Goal: Task Accomplishment & Management: Manage account settings

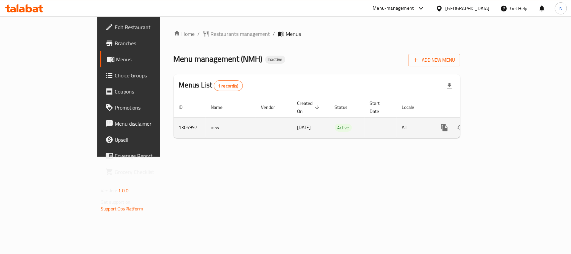
click at [497, 123] on icon "enhanced table" at bounding box center [493, 127] width 8 height 8
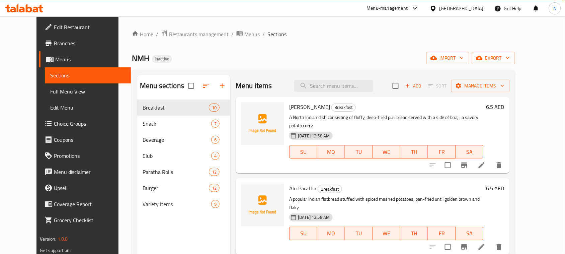
click at [55, 93] on span "Full Menu View" at bounding box center [87, 91] width 75 height 8
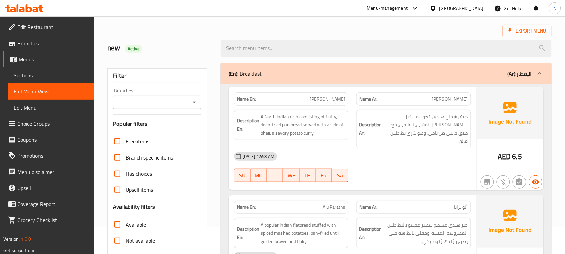
scroll to position [84, 0]
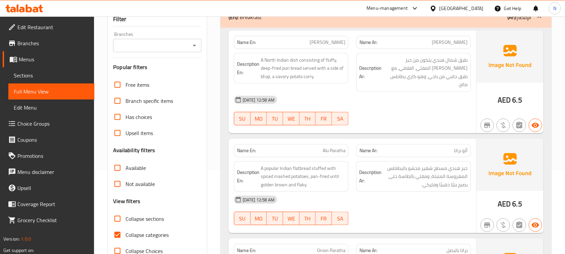
click at [115, 235] on input "Collapse categories" at bounding box center [117, 235] width 16 height 16
checkbox input "false"
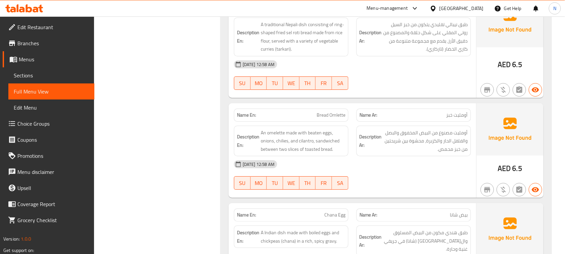
scroll to position [628, 0]
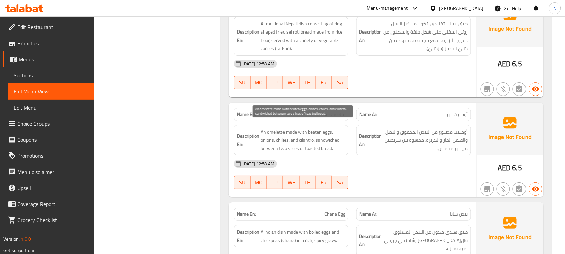
click at [288, 139] on span "An omelette made with beaten eggs, onions, chilies, and cilantro, sandwiched be…" at bounding box center [303, 140] width 85 height 25
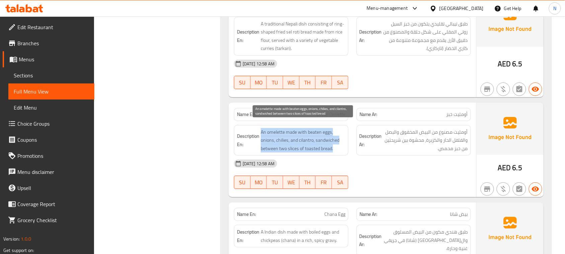
click at [288, 139] on span "An omelette made with beaten eggs, onions, chilies, and cilantro, sandwiched be…" at bounding box center [303, 140] width 85 height 25
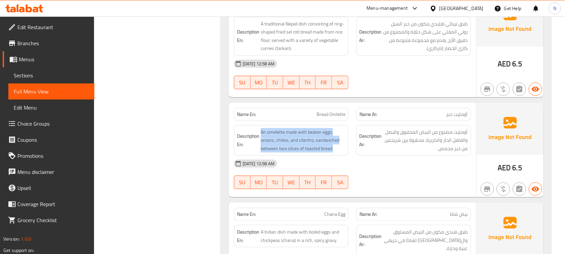
click at [284, 147] on div at bounding box center [284, 147] width 0 height 0
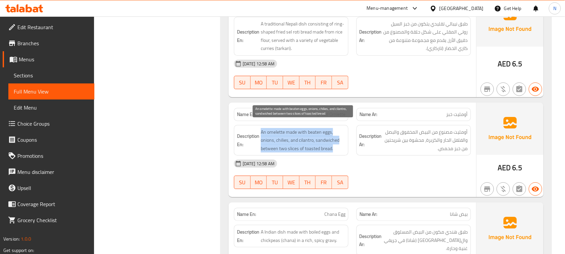
click at [325, 137] on span "An omelette made with beaten eggs, onions, chilies, and cilantro, sandwiched be…" at bounding box center [303, 140] width 85 height 25
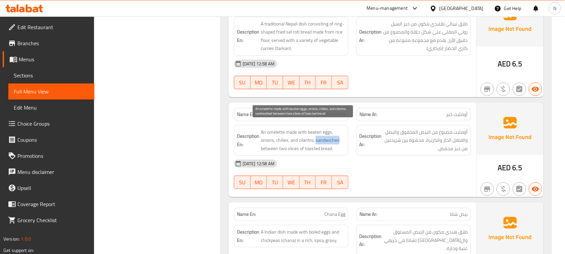
click at [325, 136] on span "An omelette made with beaten eggs, onions, chilies, and cilantro, sandwiched be…" at bounding box center [303, 140] width 85 height 25
click at [273, 138] on span "An omelette made with beaten eggs, onions, chilies, and cilantro, sandwiched be…" at bounding box center [303, 140] width 85 height 25
copy span ","
click at [268, 143] on span "An omelette made with beaten eggs, onions, chilies, and cilantro, sandwiched be…" at bounding box center [303, 140] width 85 height 25
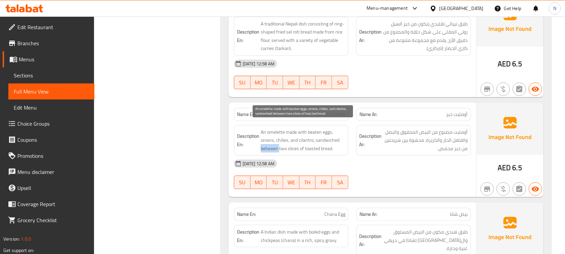
copy span "between"
drag, startPoint x: 268, startPoint y: 143, endPoint x: 275, endPoint y: 130, distance: 14.2
click at [269, 142] on span "An omelette made with beaten eggs, onions, chilies, and cilantro, sandwiched be…" at bounding box center [303, 140] width 85 height 25
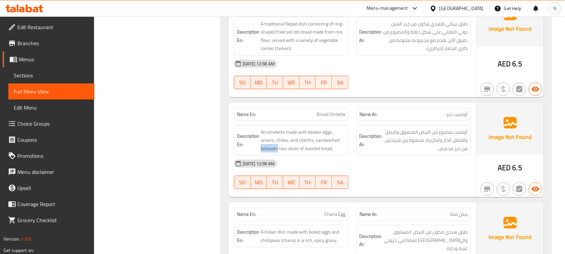
copy span "between"
drag, startPoint x: 315, startPoint y: 135, endPoint x: 341, endPoint y: 148, distance: 29.2
click at [341, 148] on div "Description En: An omelette made with beaten eggs, onions, chilies, and cilantr…" at bounding box center [291, 140] width 114 height 31
click at [336, 147] on div at bounding box center [336, 147] width 0 height 0
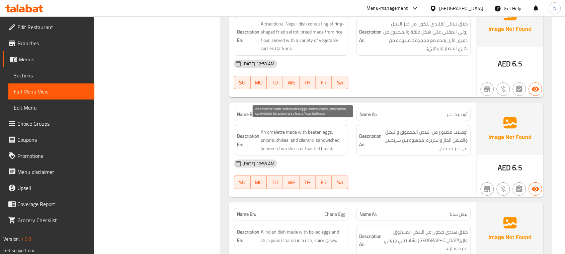
click at [304, 134] on span "An omelette made with beaten eggs, onions, chilies, and cilantro, sandwiched be…" at bounding box center [303, 140] width 85 height 25
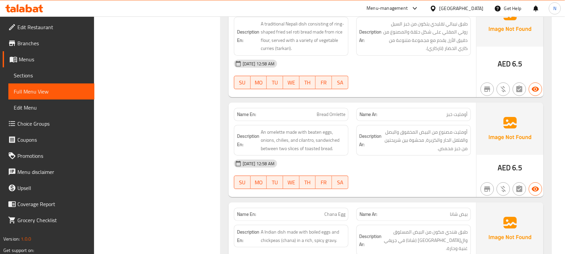
drag, startPoint x: 316, startPoint y: 108, endPoint x: 320, endPoint y: 105, distance: 4.6
click at [317, 111] on p "Name En: Bread Omlette" at bounding box center [291, 114] width 108 height 7
click at [322, 111] on span "Bread Omlette" at bounding box center [331, 114] width 29 height 7
copy span "Bread Omlette"
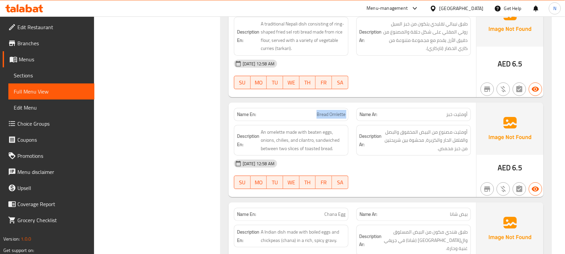
click at [322, 111] on span "Bread Omlette" at bounding box center [331, 114] width 29 height 7
click at [52, 77] on span "Sections" at bounding box center [51, 75] width 75 height 8
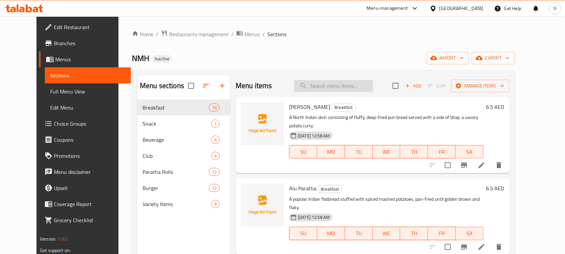
click at [362, 82] on div "Menu items Add Sort Manage items" at bounding box center [373, 86] width 274 height 22
click at [362, 83] on input "search" at bounding box center [333, 86] width 79 height 12
paste input "Bread Omlette"
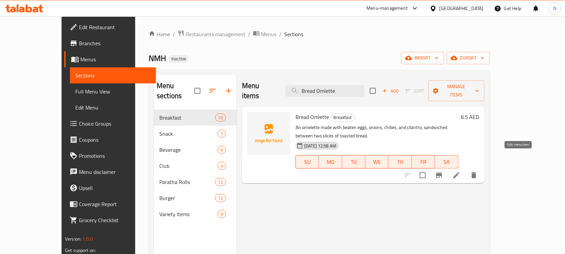
type input "Bread Omlette"
click at [466, 169] on li at bounding box center [456, 175] width 19 height 12
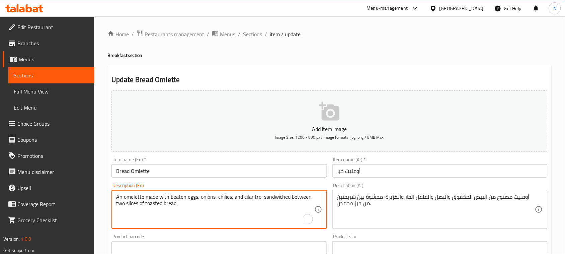
drag, startPoint x: 262, startPoint y: 194, endPoint x: 309, endPoint y: 197, distance: 46.6
paste textarea "erved i"
click at [237, 198] on textarea "An omelette made with beaten eggs, onions, chilies, and cilantro, served in two…" at bounding box center [215, 209] width 198 height 32
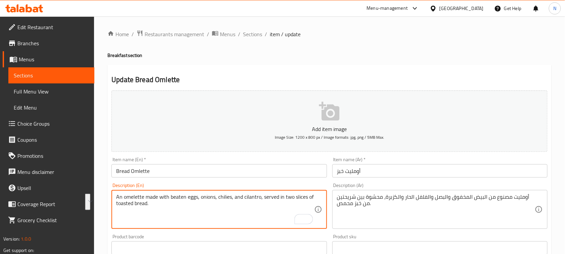
type textarea "An omelette made with beaten eggs, onions, chilies, and cilantro, served in two…"
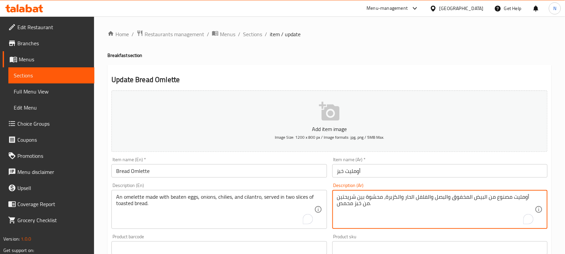
click at [391, 200] on textarea "أومليت مصنوع من البيض المخفوق والبصل والفلفل الحار والكزبرة، محشوة بين شريحتين …" at bounding box center [436, 209] width 198 height 32
drag, startPoint x: 384, startPoint y: 196, endPoint x: 357, endPoint y: 196, distance: 27.1
click at [357, 196] on textarea "أومليت مصنوع من البيض المخفوق والبصل والفلفل الحار والكزبرة، محشوة بين شريحتين …" at bounding box center [436, 209] width 198 height 32
paste textarea "تقدم في"
click at [386, 195] on textarea "أومليت مصنوع من البيض المخفوق والبصل والفلفل الحار والكزبرة،تقدم في شريحتين من …" at bounding box center [436, 209] width 198 height 32
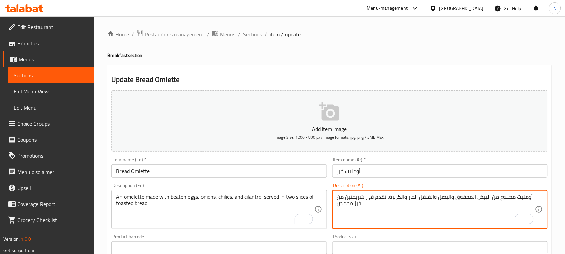
click at [377, 212] on textarea "أومليت مصنوع من البيض المخفوق والبصل والفلفل الحار والكزبرة، تقدم في شريحتين من…" at bounding box center [436, 209] width 198 height 32
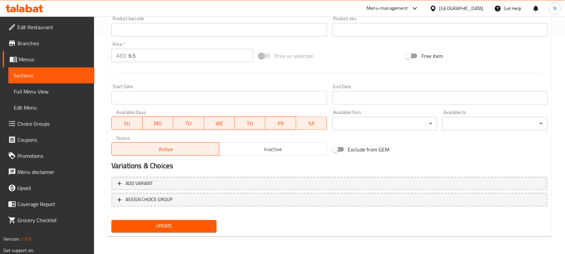
type textarea "أومليت مصنوع من البيض المخفوق والبصل والفلفل الحار والكزبرة، تقدم في شريحتين من…"
click at [205, 224] on span "Update" at bounding box center [164, 226] width 94 height 8
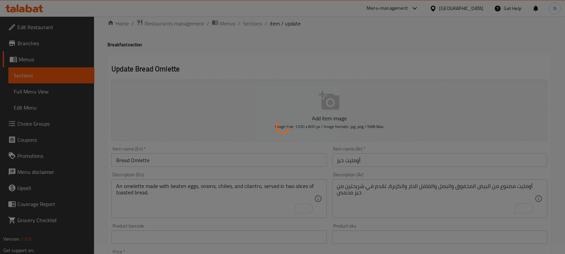
scroll to position [9, 0]
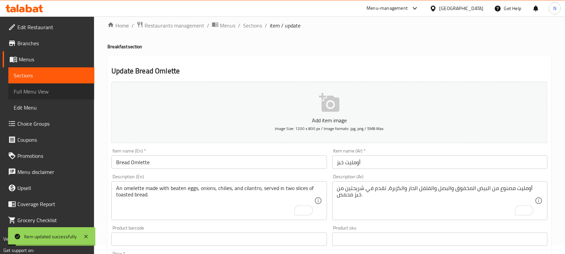
click at [50, 92] on span "Full Menu View" at bounding box center [51, 91] width 75 height 8
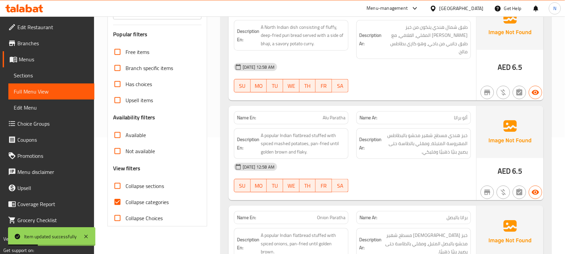
scroll to position [134, 0]
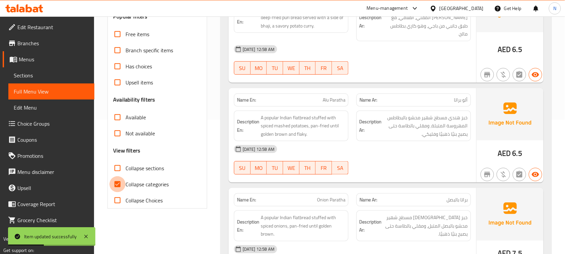
drag, startPoint x: 117, startPoint y: 186, endPoint x: 191, endPoint y: 180, distance: 73.9
click at [117, 186] on input "Collapse categories" at bounding box center [117, 184] width 16 height 16
checkbox input "false"
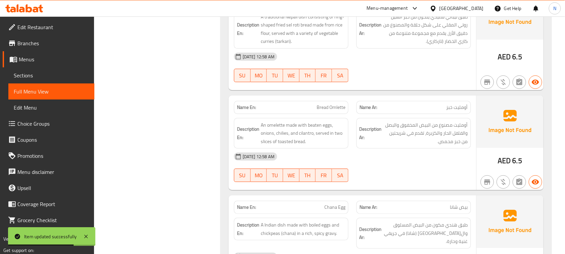
click at [419, 156] on div "[DATE] 12:58 AM" at bounding box center [352, 156] width 245 height 16
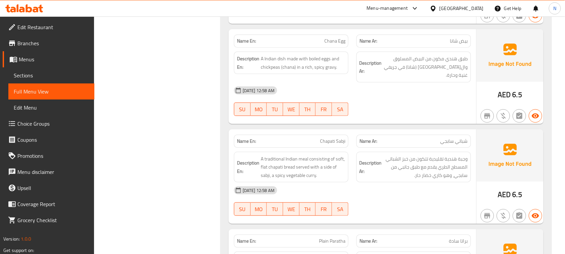
scroll to position [802, 0]
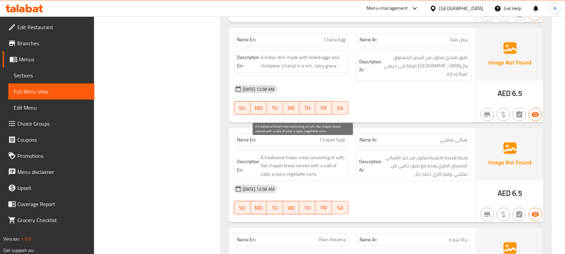
click at [262, 161] on span "A traditional Indian meal consisting of soft, flat chapati bread served with a …" at bounding box center [303, 165] width 85 height 25
copy span "sabji"
drag, startPoint x: 275, startPoint y: 158, endPoint x: 316, endPoint y: 158, distance: 40.2
click at [316, 158] on span "A traditional Indian meal consisting of soft, flat chapati bread served with a …" at bounding box center [303, 165] width 85 height 25
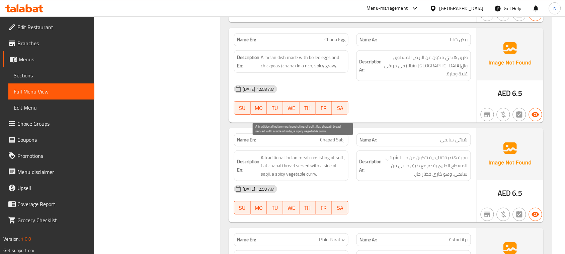
click at [296, 156] on span "A traditional Indian meal consisting of soft, flat chapati bread served with a …" at bounding box center [303, 165] width 85 height 25
click at [295, 156] on span "A traditional Indian meal consisting of soft, flat chapati bread served with a …" at bounding box center [303, 165] width 85 height 25
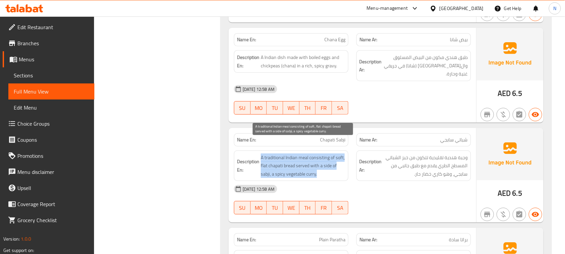
click at [295, 156] on span "A traditional Indian meal consisting of soft, flat chapati bread served with a …" at bounding box center [303, 165] width 85 height 25
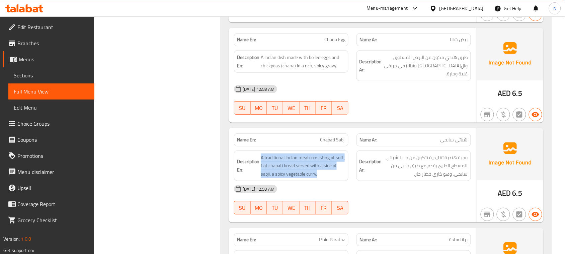
click at [291, 165] on div at bounding box center [291, 165] width 0 height 0
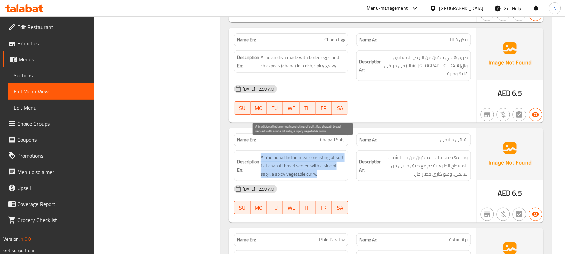
click at [315, 163] on span "A traditional Indian meal consisting of soft, flat chapati bread served with a …" at bounding box center [303, 165] width 85 height 25
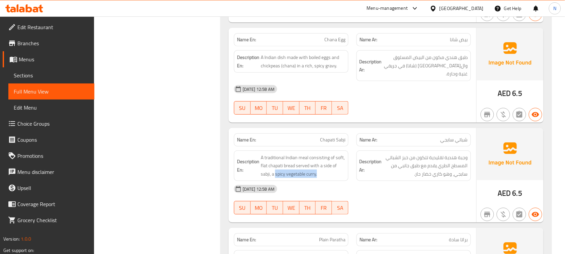
drag, startPoint x: 275, startPoint y: 161, endPoint x: 363, endPoint y: 84, distance: 117.0
click at [351, 161] on div "Description En: A traditional Indian meal consisting of soft, flat chapati brea…" at bounding box center [291, 165] width 122 height 39
copy span "spicy vegetable curry."
click at [333, 136] on span "Chapati Sabji" at bounding box center [332, 139] width 25 height 7
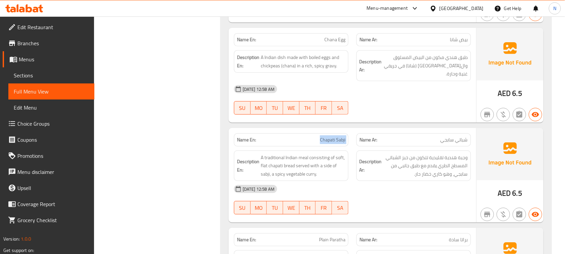
click at [333, 136] on span "Chapati Sabji" at bounding box center [332, 139] width 25 height 7
copy span "Chapati Sabji"
click at [25, 76] on span "Sections" at bounding box center [51, 75] width 75 height 8
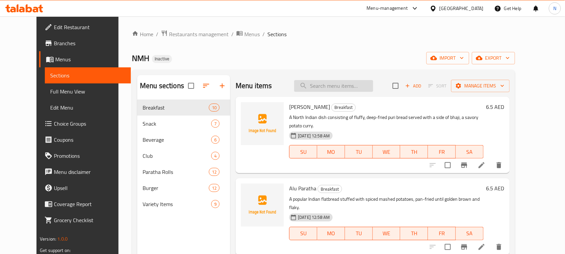
click at [360, 89] on input "search" at bounding box center [333, 86] width 79 height 12
paste input "Chapati Sabji"
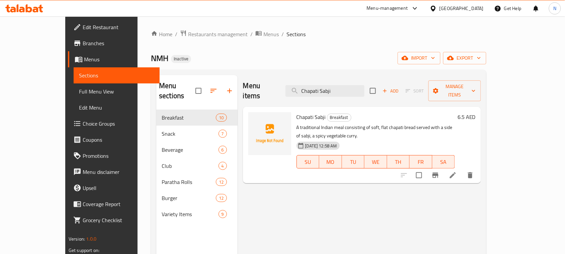
type input "Chapati Sabji"
click at [456, 172] on icon at bounding box center [453, 175] width 6 height 6
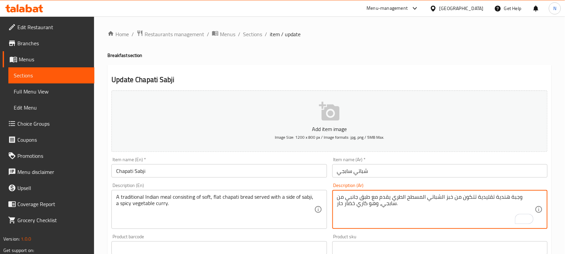
drag, startPoint x: 378, startPoint y: 204, endPoint x: 368, endPoint y: 203, distance: 10.1
click at [409, 211] on textarea "وجبة هندية تقليدية تتكون من خبز الشباتي المسطح الطري يقدم مع طبق جانبي من سابجي…" at bounding box center [436, 209] width 198 height 32
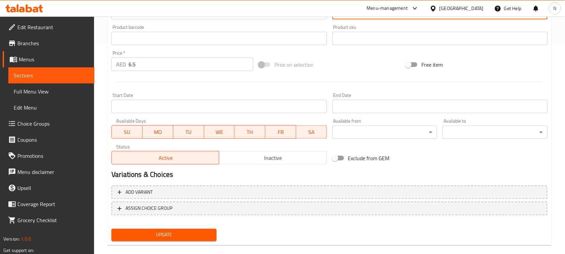
type textarea "وجبة هندية تقليدية تتكون من خبز الشباتي المسطح الطري يقدم مع طبق جانبي من سابجي…"
click at [166, 233] on span "Update" at bounding box center [164, 235] width 94 height 8
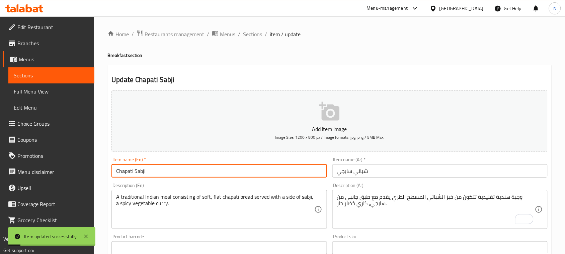
drag, startPoint x: 153, startPoint y: 178, endPoint x: 84, endPoint y: 162, distance: 71.1
click at [88, 166] on div "Edit Restaurant Branches Menus Sections Full Menu View Edit Menu Choice Groups …" at bounding box center [282, 244] width 565 height 456
click at [56, 92] on span "Full Menu View" at bounding box center [51, 91] width 75 height 8
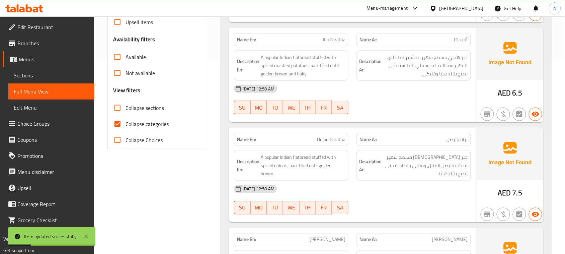
scroll to position [251, 0]
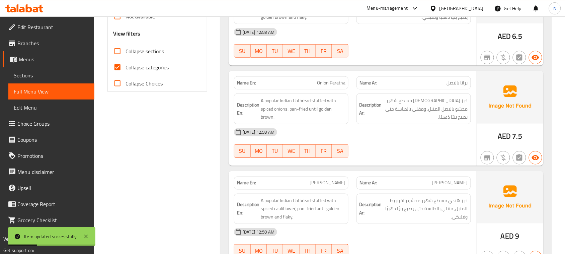
click at [119, 66] on input "Collapse categories" at bounding box center [117, 67] width 16 height 16
checkbox input "false"
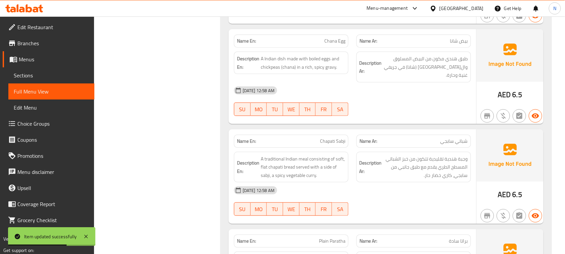
click at [432, 183] on div "[DATE] 12:58 AM" at bounding box center [352, 190] width 245 height 16
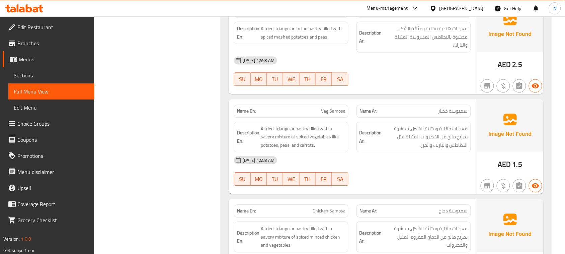
scroll to position [1177, 0]
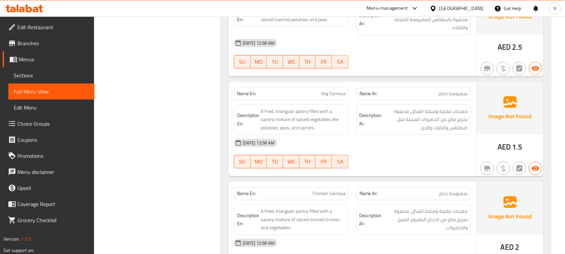
copy span "Veg Samosa"
click at [39, 74] on span "Sections" at bounding box center [51, 75] width 75 height 8
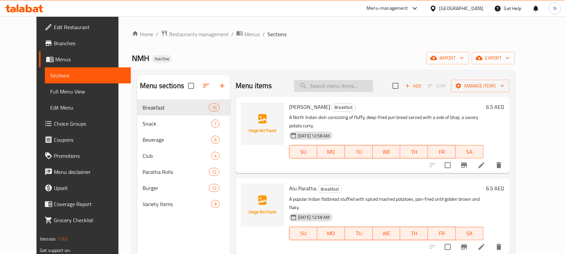
click at [357, 91] on input "search" at bounding box center [333, 86] width 79 height 12
paste input "Veg Samosa"
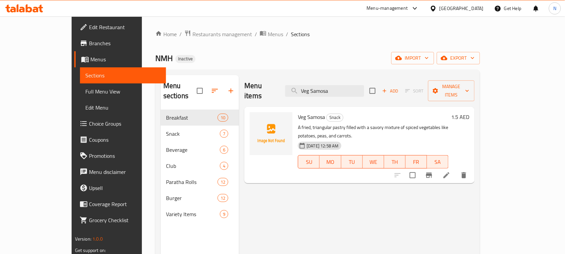
type input "Veg Samosa"
click at [450, 171] on icon at bounding box center [446, 175] width 8 height 8
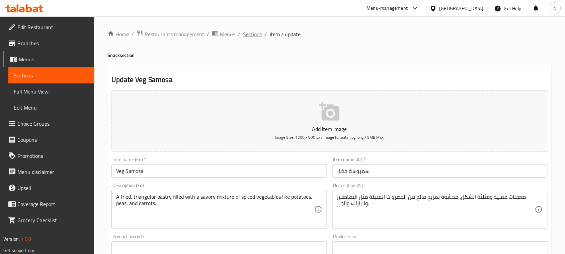
click at [253, 34] on span "Sections" at bounding box center [252, 34] width 19 height 8
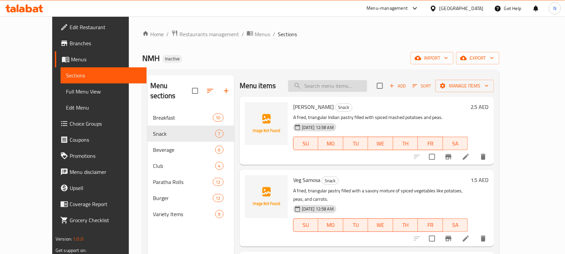
click at [355, 85] on input "search" at bounding box center [327, 86] width 79 height 12
paste input "Veg Samosa"
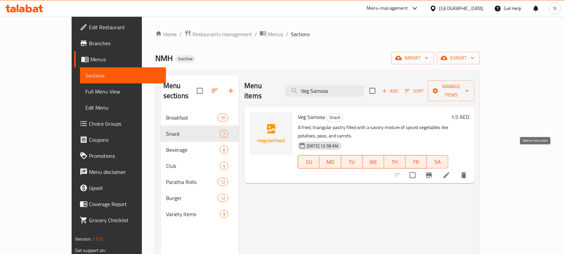
type input "Veg Samosa"
click at [472, 167] on button "delete" at bounding box center [464, 175] width 16 height 16
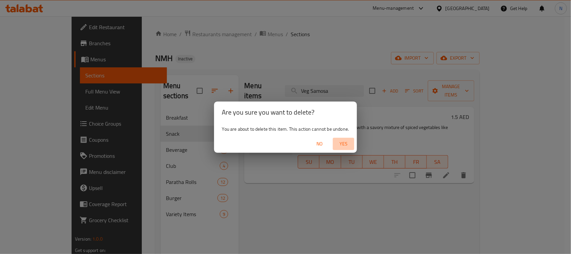
click at [350, 145] on span "Yes" at bounding box center [344, 144] width 16 height 8
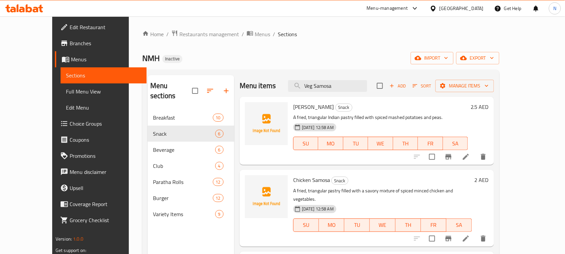
click at [295, 103] on span "[PERSON_NAME]" at bounding box center [313, 107] width 41 height 10
copy h6 "[PERSON_NAME]"
click at [61, 84] on link "Full Menu View" at bounding box center [104, 91] width 86 height 16
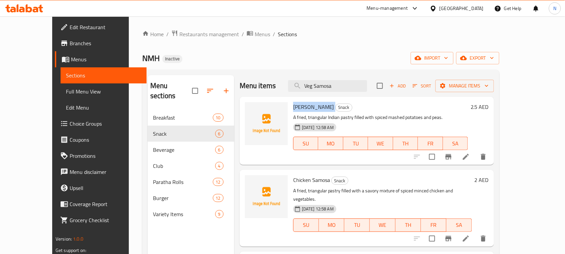
click at [66, 88] on span "Full Menu View" at bounding box center [103, 91] width 75 height 8
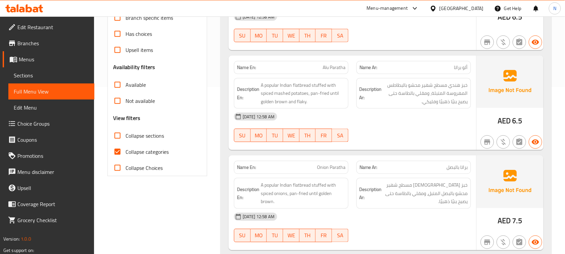
scroll to position [167, 0]
click at [121, 149] on input "Collapse categories" at bounding box center [117, 151] width 16 height 16
checkbox input "false"
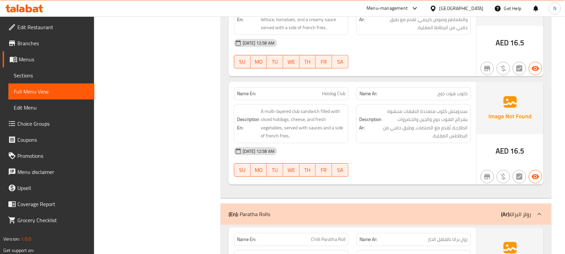
scroll to position [2871, 0]
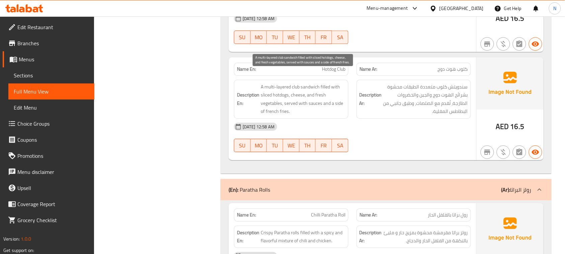
click at [325, 86] on span "A multi-layered club sandwich filled with sliced hotdogs, cheese, and fresh veg…" at bounding box center [303, 99] width 85 height 33
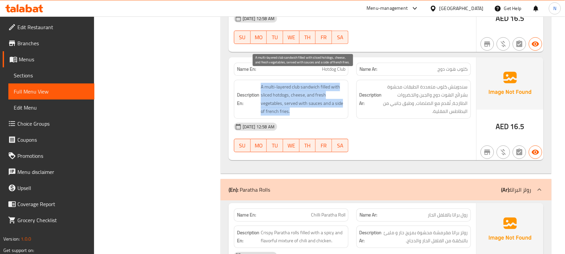
click at [325, 86] on span "A multi-layered club sandwich filled with sliced hotdogs, cheese, and fresh veg…" at bounding box center [303, 99] width 85 height 33
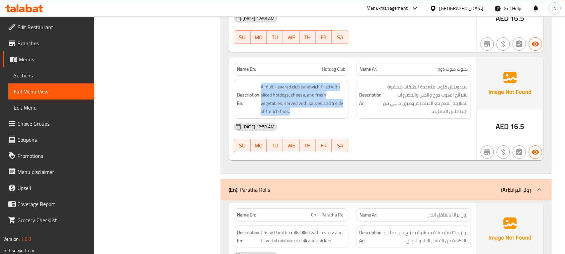
click at [320, 66] on div at bounding box center [320, 66] width 0 height 0
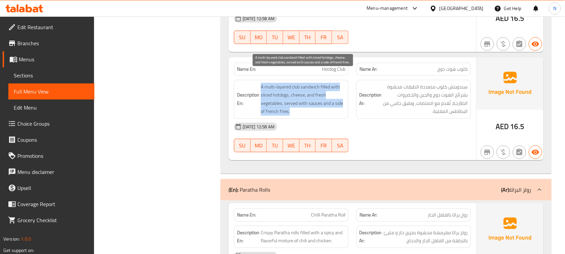
click at [302, 85] on span "A multi-layered club sandwich filled with sliced hotdogs, cheese, and fresh veg…" at bounding box center [303, 99] width 85 height 33
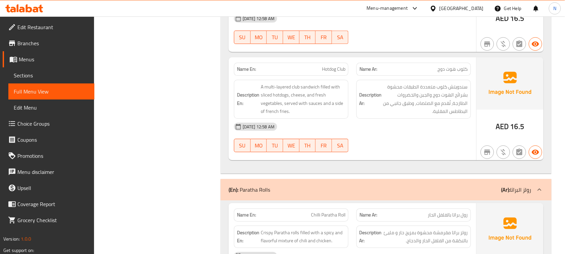
copy span "Hotdog Club"
click at [34, 73] on span "Sections" at bounding box center [51, 75] width 75 height 8
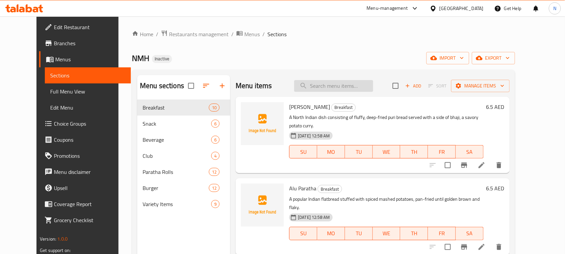
click at [342, 87] on input "search" at bounding box center [333, 86] width 79 height 12
paste input "Hotdog Club"
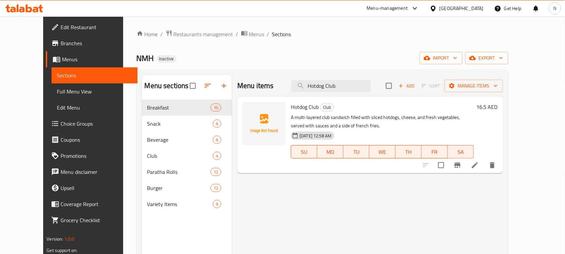
type input "Hotdog Club"
click at [479, 166] on icon at bounding box center [475, 165] width 8 height 8
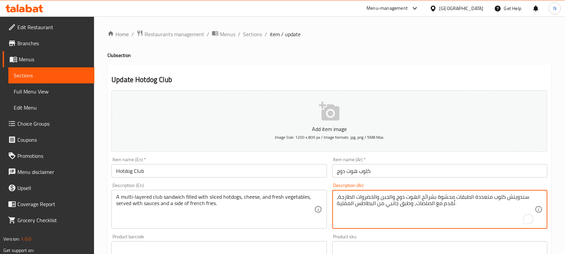
click at [431, 196] on textarea "سندويتش كلوب متعددة الطبقات محشوة بشرائح الهوت دوج والجبن والخضروات الطازجة، تُ…" at bounding box center [436, 209] width 198 height 32
click at [439, 196] on textarea "سندويتش كلوب متعددة الطبقات محشوة الهوت دوج والجبن والخضروات الطازجة، تُقدم مع …" at bounding box center [436, 209] width 198 height 32
click at [439, 221] on textarea "سندويتش كلوب متعددة الطبقات محشوة بالهوت دوج المقطع والجبن والخضروات الطازجة، ت…" at bounding box center [436, 209] width 198 height 32
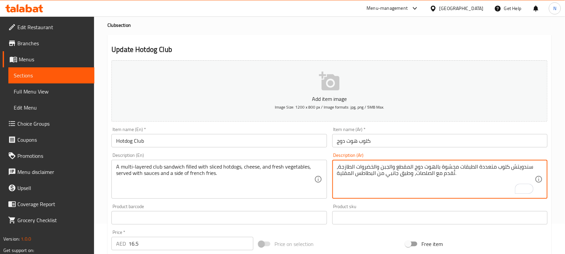
scroll to position [218, 0]
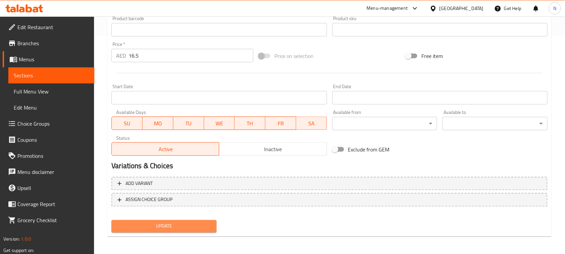
click at [200, 228] on span "Update" at bounding box center [164, 226] width 94 height 8
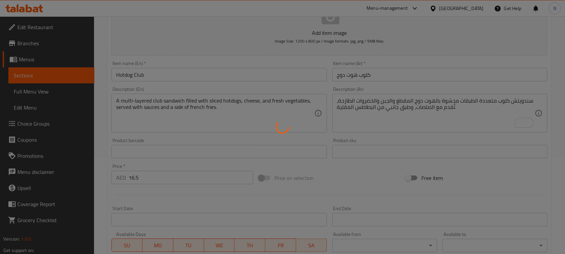
scroll to position [9, 0]
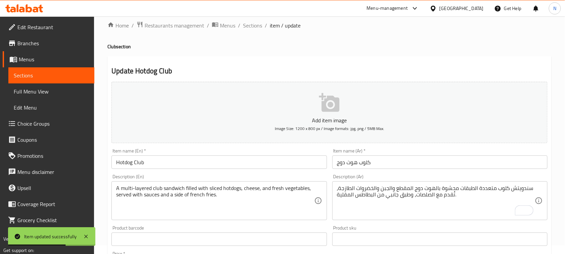
click at [185, 166] on input "Hotdog Club" at bounding box center [218, 161] width 215 height 13
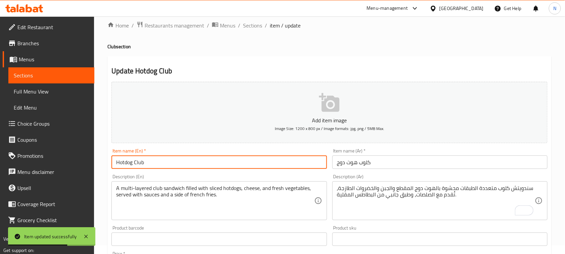
click at [185, 166] on input "Hotdog Club" at bounding box center [218, 161] width 215 height 13
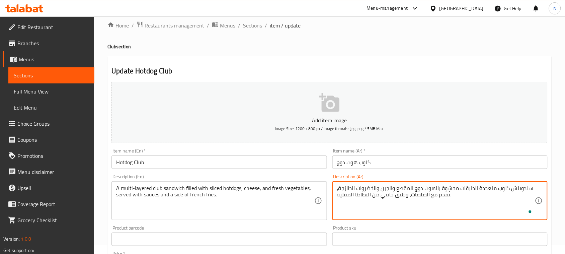
click at [362, 212] on textarea "سندويتش كلوب متعددة الطبقات محشوة بالهوت دوج المقطع والجبن والخضروات الطازجة، ت…" at bounding box center [436, 201] width 198 height 32
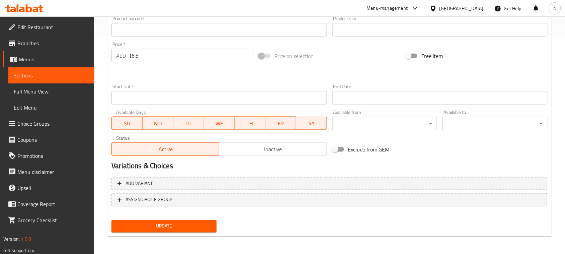
type textarea "سندويتش كلوب متعددة الطبقات محشوة بالهوت دوج المقطع والجبن والخضروات الطازجة، ت…"
click at [195, 227] on span "Update" at bounding box center [164, 226] width 94 height 8
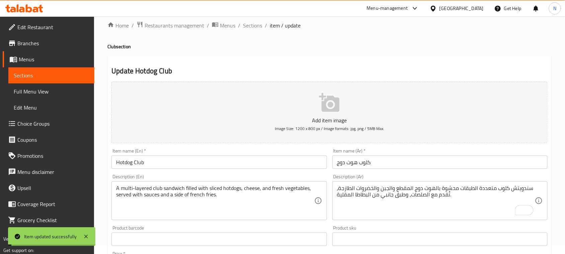
click at [176, 151] on div "Item name (En)   * Hotdog Club Item name (En) *" at bounding box center [218, 158] width 215 height 20
click at [157, 161] on input "Hotdog Club" at bounding box center [218, 161] width 215 height 13
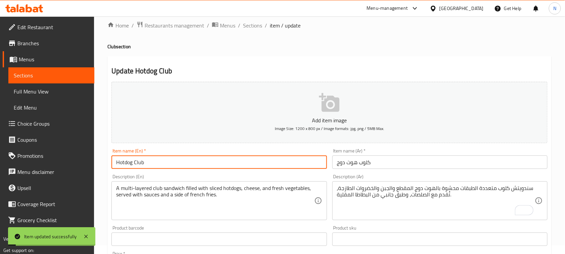
click at [157, 161] on input "Hotdog Club" at bounding box center [218, 161] width 215 height 13
click at [54, 94] on span "Full Menu View" at bounding box center [51, 91] width 75 height 8
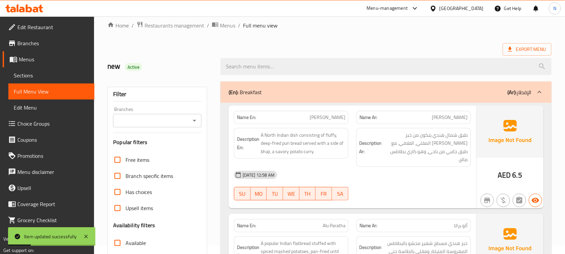
scroll to position [134, 0]
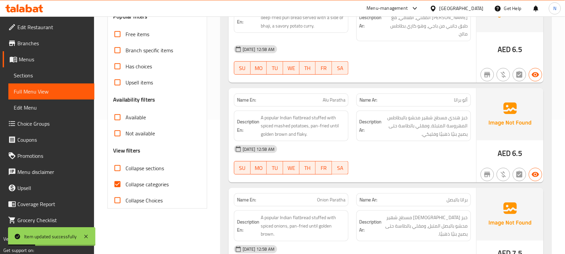
click at [118, 182] on input "Collapse categories" at bounding box center [117, 184] width 16 height 16
checkbox input "false"
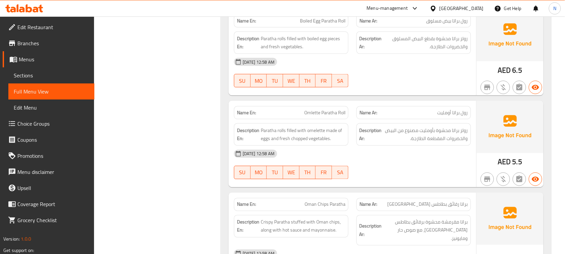
scroll to position [3265, 0]
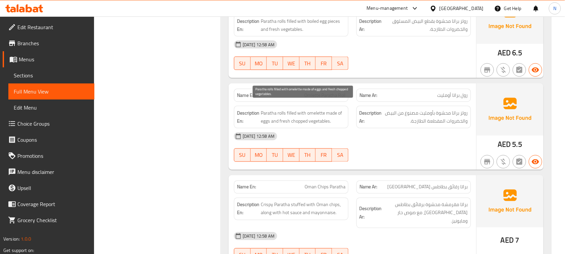
click at [312, 109] on span "Paratha rolls filled with omelette made of eggs and fresh chopped vegetables." at bounding box center [303, 117] width 85 height 16
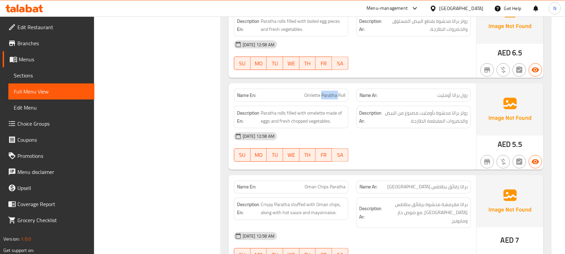
click at [17, 76] on span "Sections" at bounding box center [51, 75] width 75 height 8
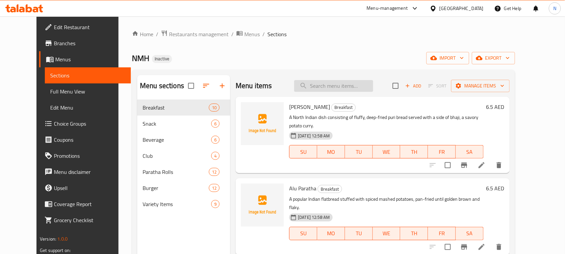
click at [347, 83] on input "search" at bounding box center [333, 86] width 79 height 12
paste input "Omlette Paratha Roll"
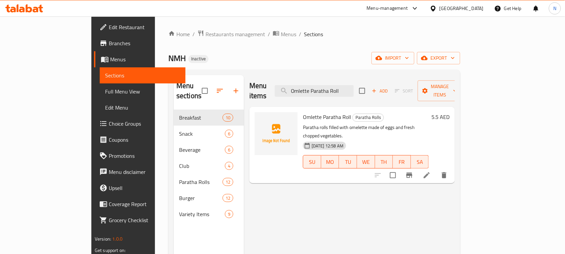
type input "Omlette Paratha Roll"
click at [431, 171] on icon at bounding box center [427, 175] width 8 height 8
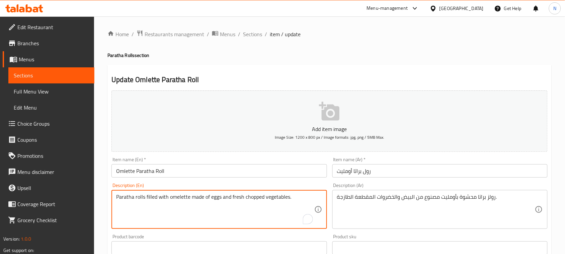
click at [183, 200] on textarea "Paratha rolls filled with omelette made of eggs and fresh chopped vegetables." at bounding box center [215, 209] width 198 height 32
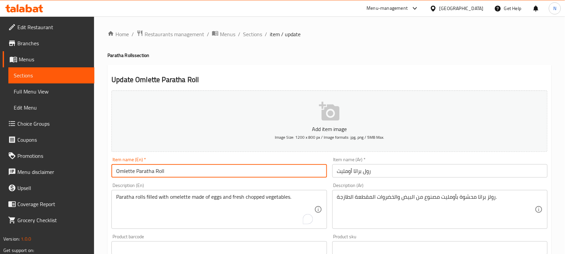
click at [124, 171] on input "Omlette Paratha Roll" at bounding box center [218, 170] width 215 height 13
paste input "ome"
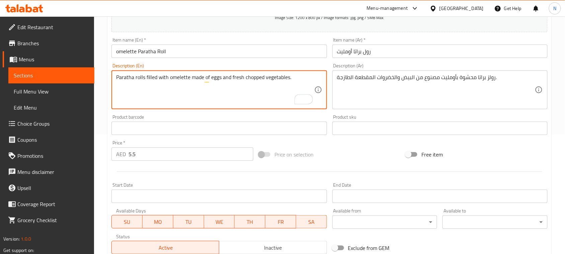
scroll to position [126, 0]
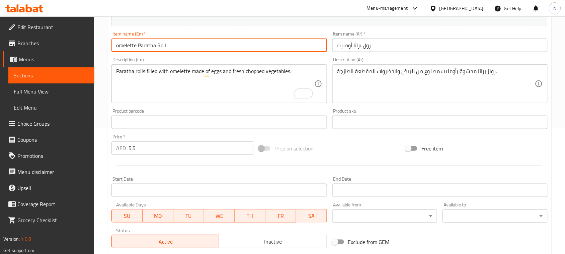
drag, startPoint x: 118, startPoint y: 45, endPoint x: 93, endPoint y: 48, distance: 25.6
click at [93, 48] on div "Edit Restaurant Branches Menus Sections Full Menu View Edit Menu Choice Groups …" at bounding box center [282, 119] width 565 height 456
type input "Omelette Paratha Roll"
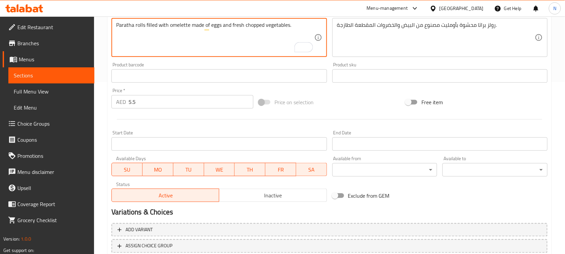
scroll to position [218, 0]
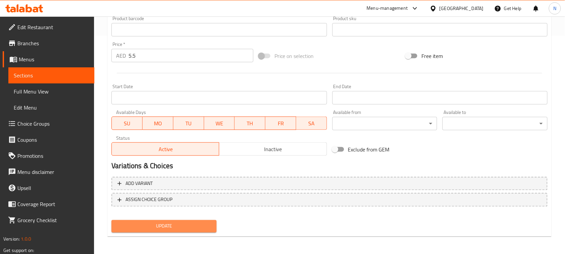
click at [134, 222] on span "Update" at bounding box center [164, 226] width 94 height 8
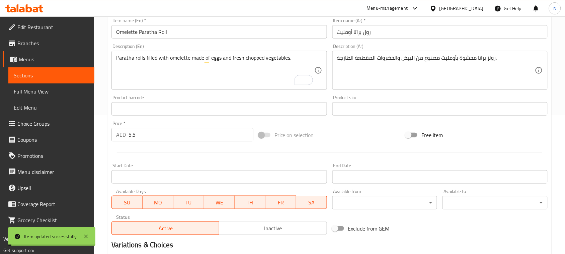
scroll to position [134, 0]
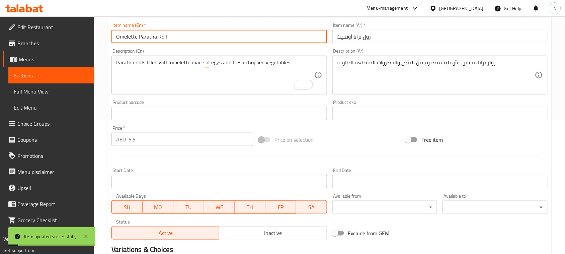
drag, startPoint x: 175, startPoint y: 36, endPoint x: 37, endPoint y: 47, distance: 138.7
click at [39, 44] on div "Edit Restaurant Branches Menus Sections Full Menu View Edit Menu Choice Groups …" at bounding box center [282, 110] width 565 height 456
click at [37, 92] on span "Full Menu View" at bounding box center [51, 91] width 75 height 8
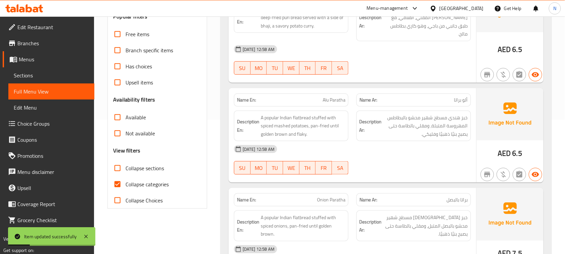
click at [115, 186] on input "Collapse categories" at bounding box center [117, 184] width 16 height 16
checkbox input "false"
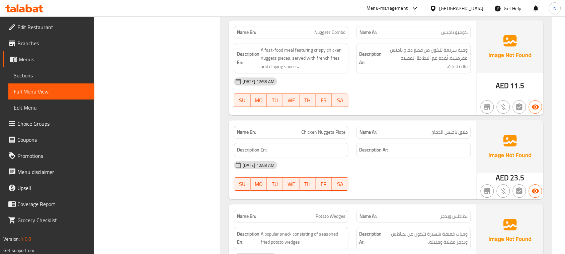
scroll to position [5779, 0]
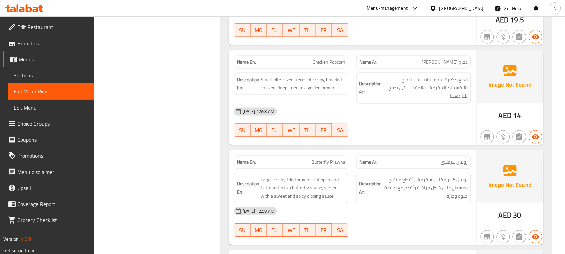
scroll to position [6323, 0]
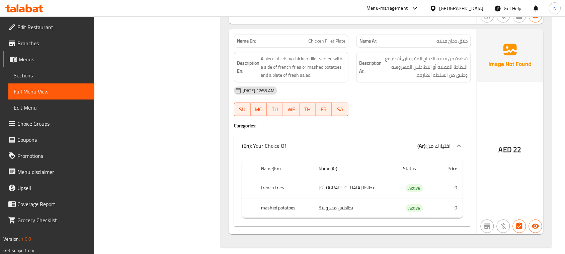
scroll to position [6546, 0]
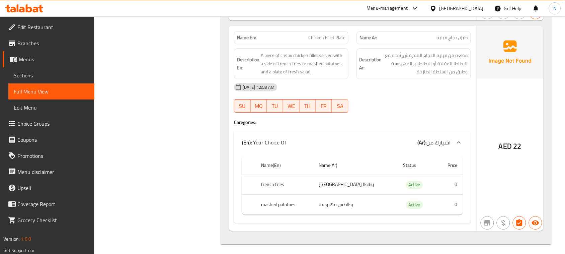
click at [44, 75] on span "Sections" at bounding box center [51, 75] width 75 height 8
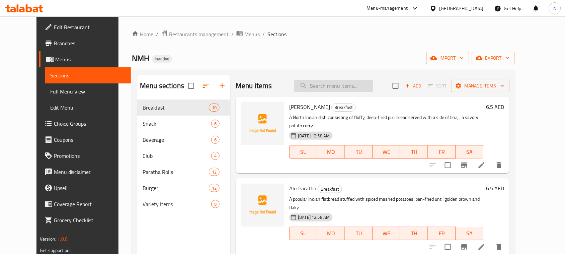
paste input "Chicken Fillet Plate"
click at [350, 86] on input "search" at bounding box center [333, 86] width 79 height 12
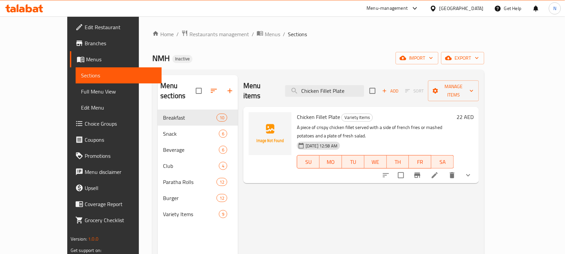
type input "Chicken Fillet Plate"
click at [444, 169] on li at bounding box center [434, 175] width 19 height 12
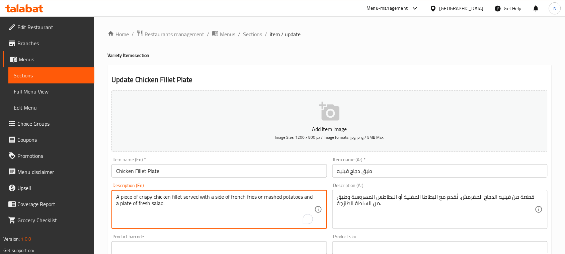
click at [210, 198] on textarea "A piece of crispy chicken fillet served with a side of french fries or mashed p…" at bounding box center [215, 209] width 198 height 32
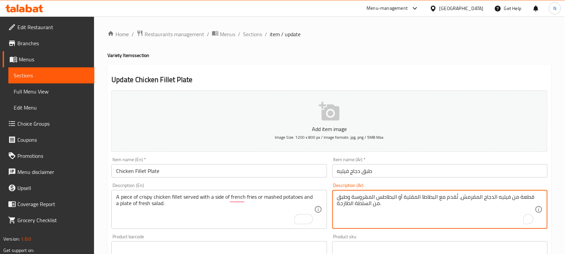
paste textarea "مع طبق جانبي من"
click at [424, 195] on textarea "قطعة من فيليه الدجاج المقرمش، تُقدم مع مع طبق جانبي من البطاطا المقلية أو البطا…" at bounding box center [436, 209] width 198 height 32
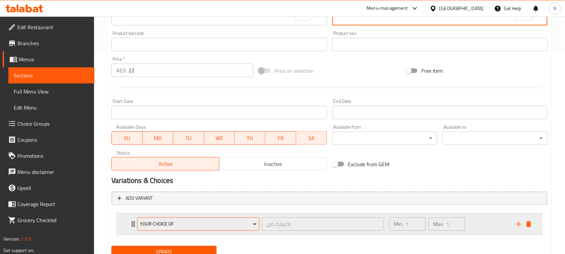
scroll to position [209, 0]
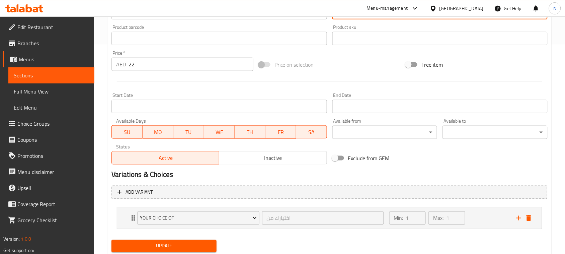
type textarea "قطعة من فيليه الدجاج المقرمش، تُقدم مع طبق جانبي من البطاطا المقلية أو البطاطس …"
click at [175, 248] on span "Update" at bounding box center [164, 246] width 94 height 8
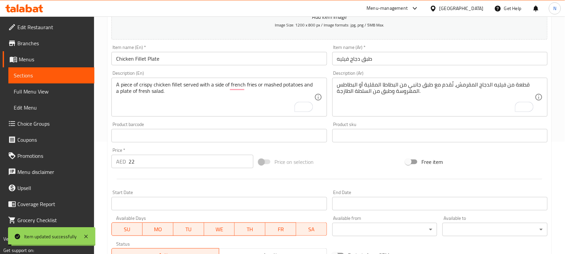
scroll to position [0, 0]
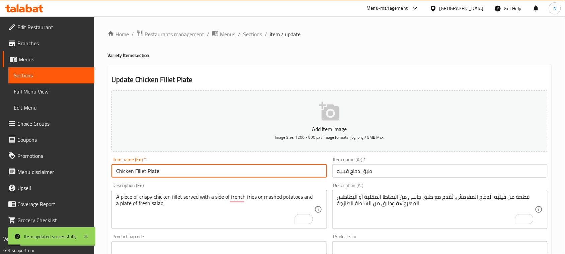
drag, startPoint x: 161, startPoint y: 170, endPoint x: 61, endPoint y: 161, distance: 101.1
click at [65, 167] on div "Edit Restaurant Branches Menus Sections Full Menu View Edit Menu Choice Groups …" at bounding box center [282, 250] width 565 height 468
click at [54, 89] on span "Full Menu View" at bounding box center [51, 91] width 75 height 8
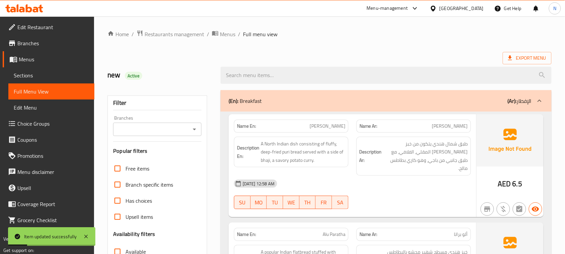
scroll to position [126, 0]
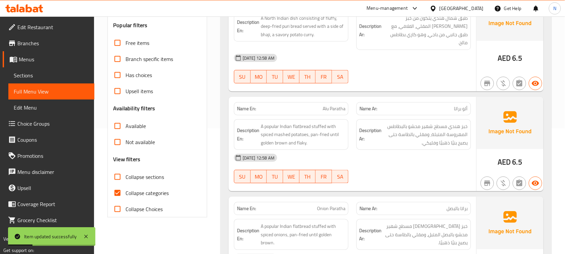
click at [119, 191] on input "Collapse categories" at bounding box center [117, 193] width 16 height 16
checkbox input "false"
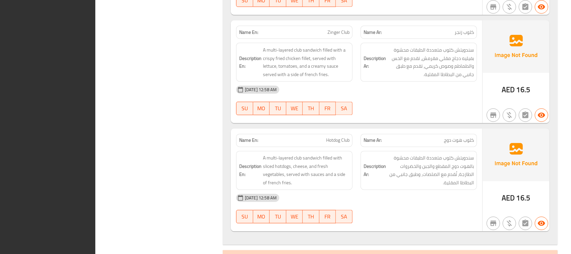
scroll to position [2977, 0]
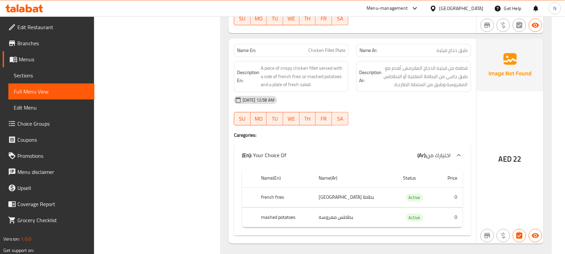
scroll to position [6546, 0]
